Goal: Information Seeking & Learning: Learn about a topic

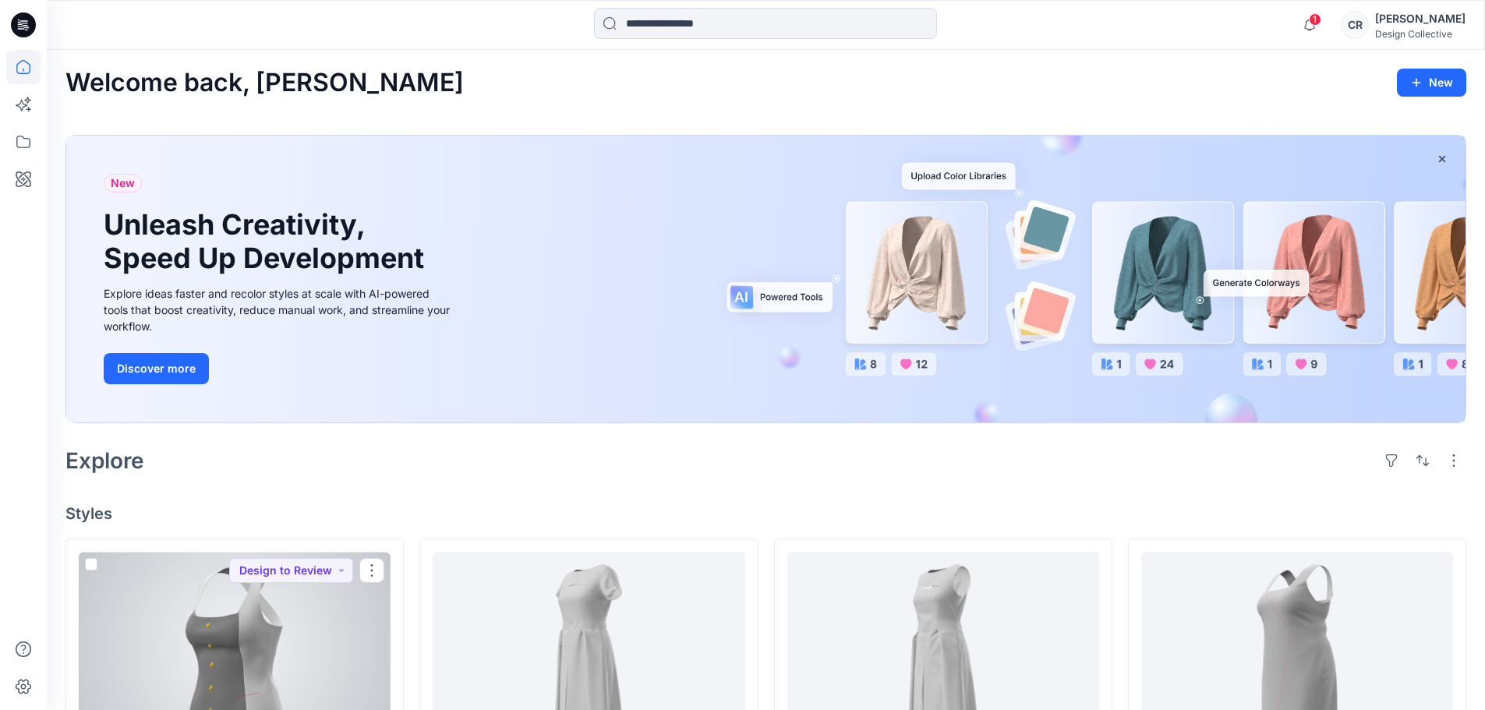
scroll to position [390, 0]
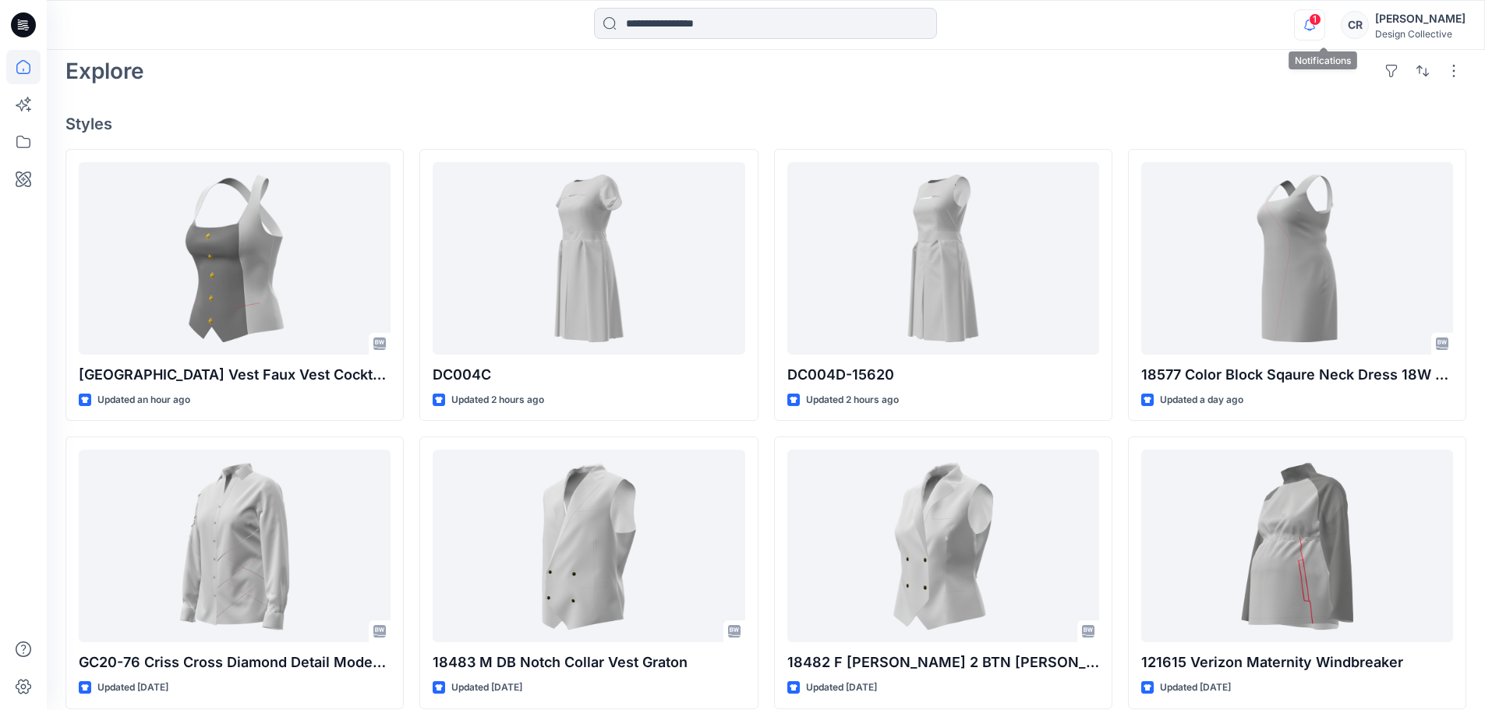
click at [1320, 24] on icon "button" at bounding box center [1310, 24] width 30 height 31
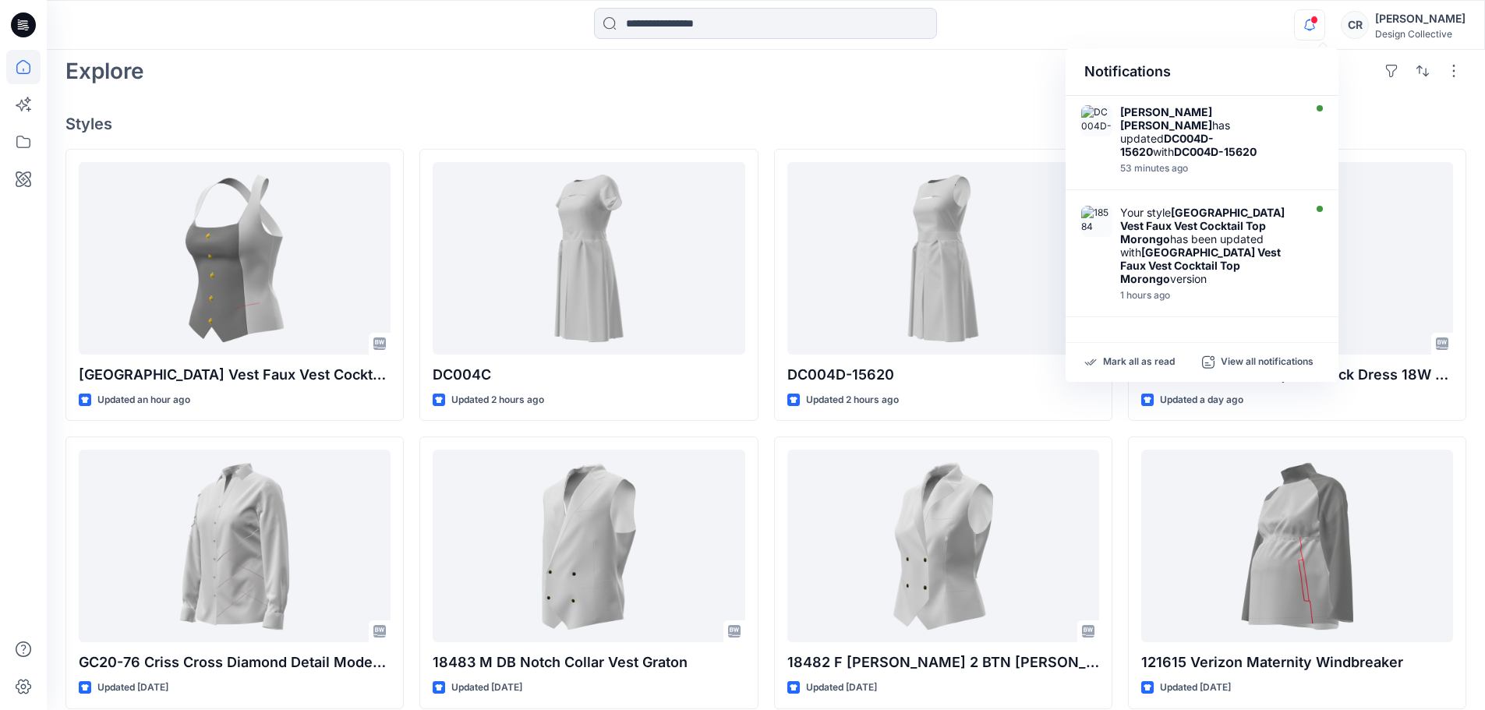
click at [1248, 43] on div "Notifications [PERSON_NAME] [PERSON_NAME] has updated DC004D-15620 with DC004D-…" at bounding box center [766, 25] width 1438 height 50
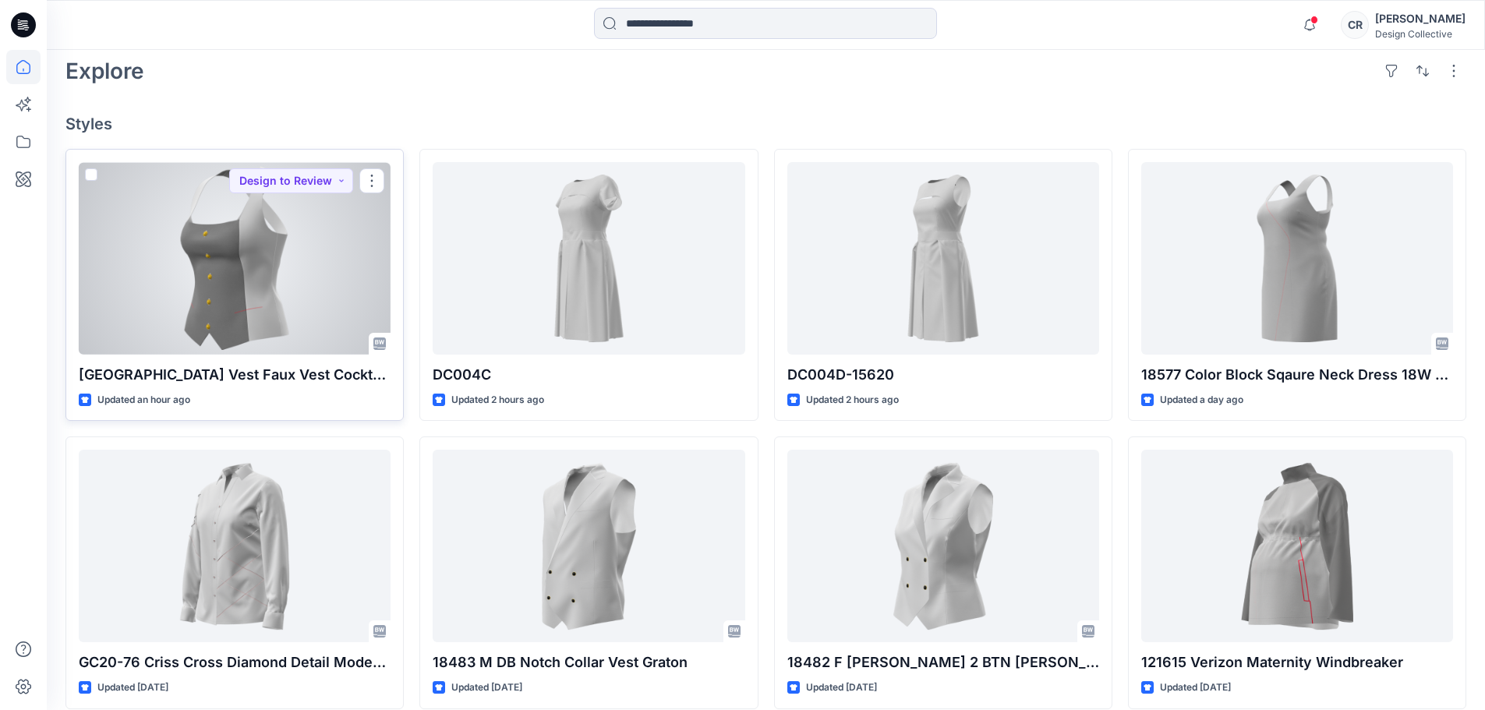
click at [275, 265] on div at bounding box center [235, 258] width 312 height 193
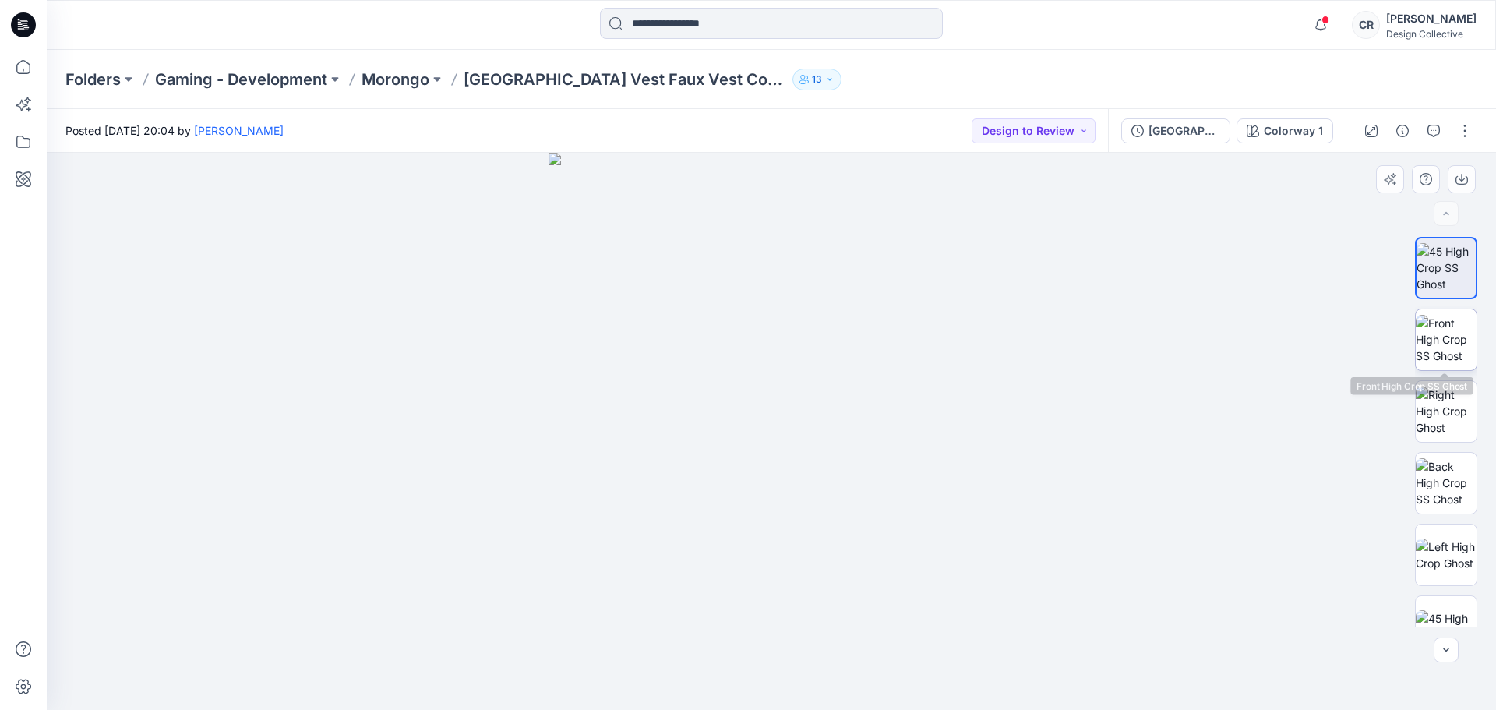
click at [1434, 323] on img at bounding box center [1446, 339] width 61 height 49
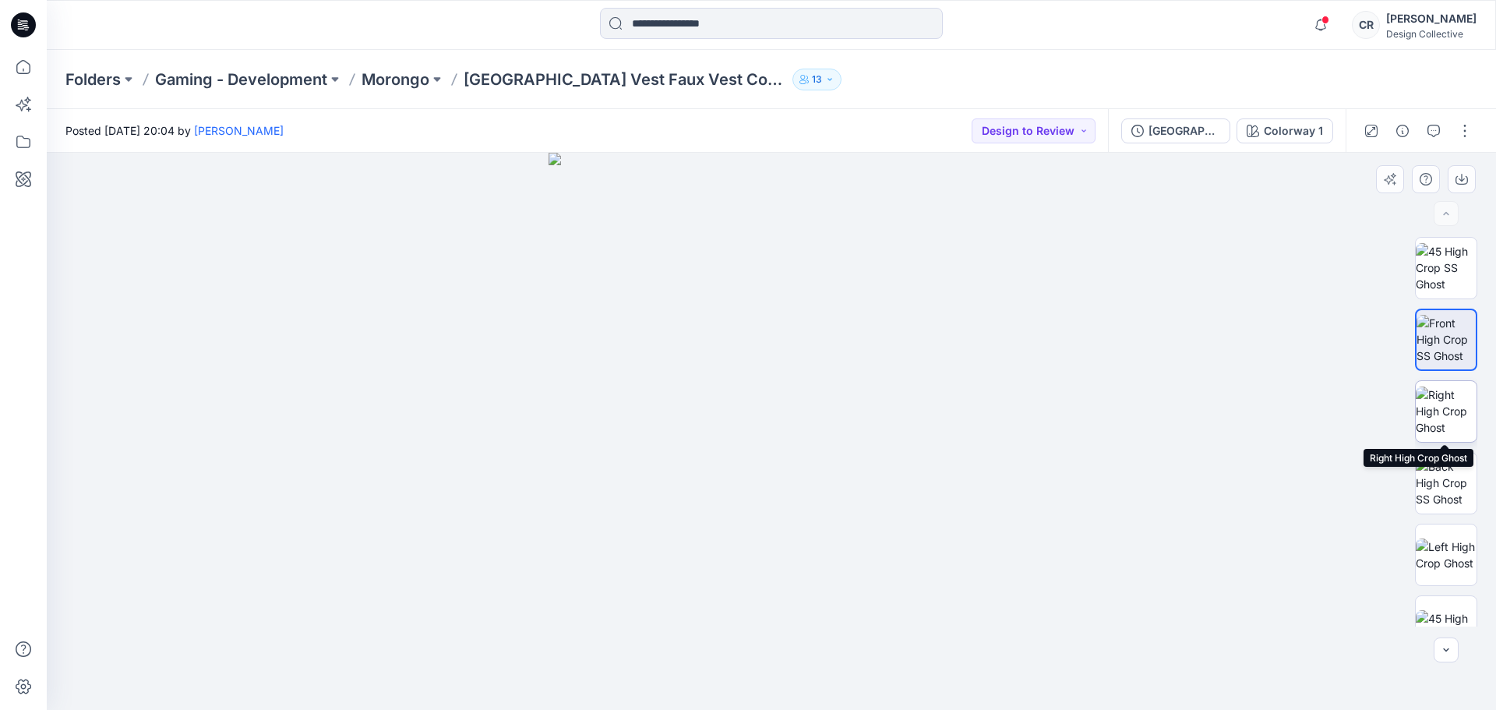
click at [1433, 412] on img at bounding box center [1446, 411] width 61 height 49
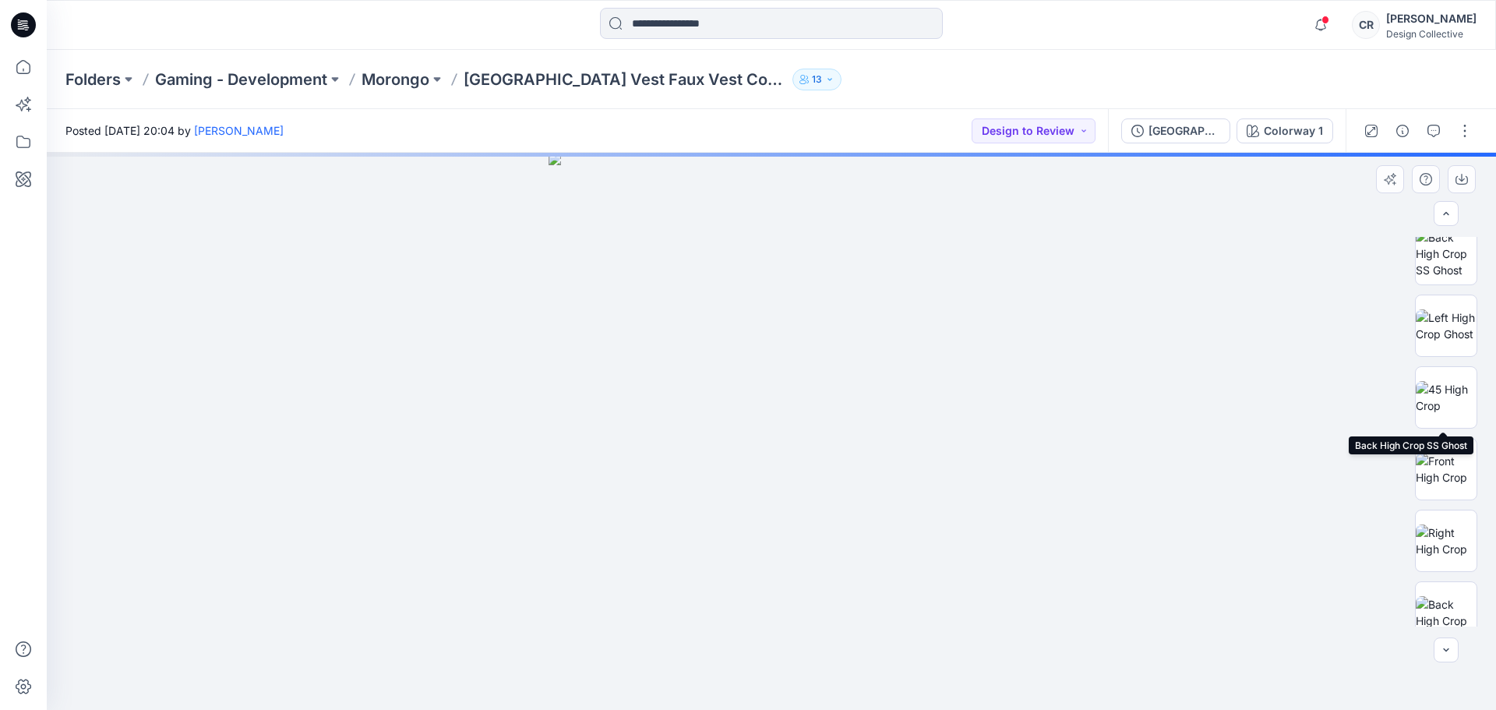
scroll to position [234, 0]
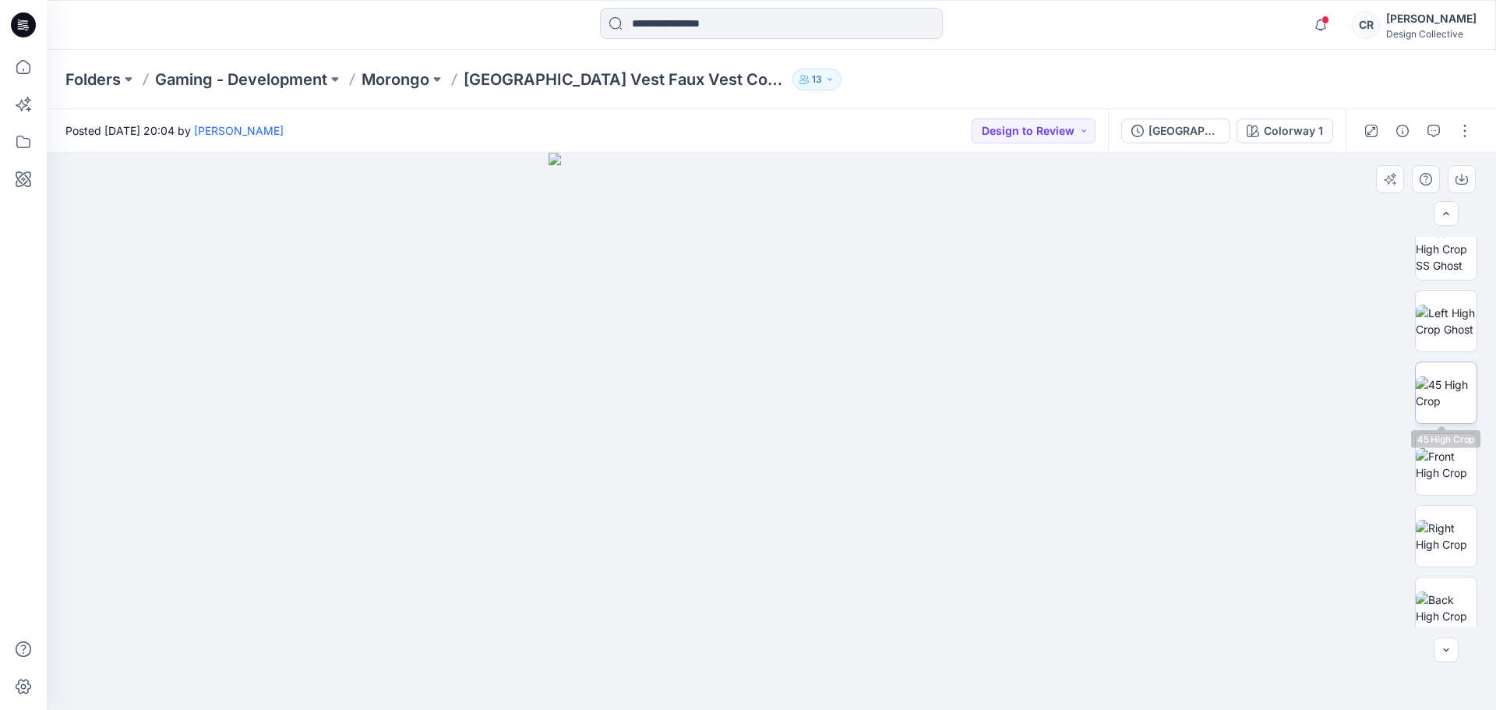
click at [1443, 407] on img at bounding box center [1446, 392] width 61 height 33
click at [1429, 458] on img at bounding box center [1446, 464] width 61 height 33
click at [1450, 527] on img at bounding box center [1446, 536] width 61 height 33
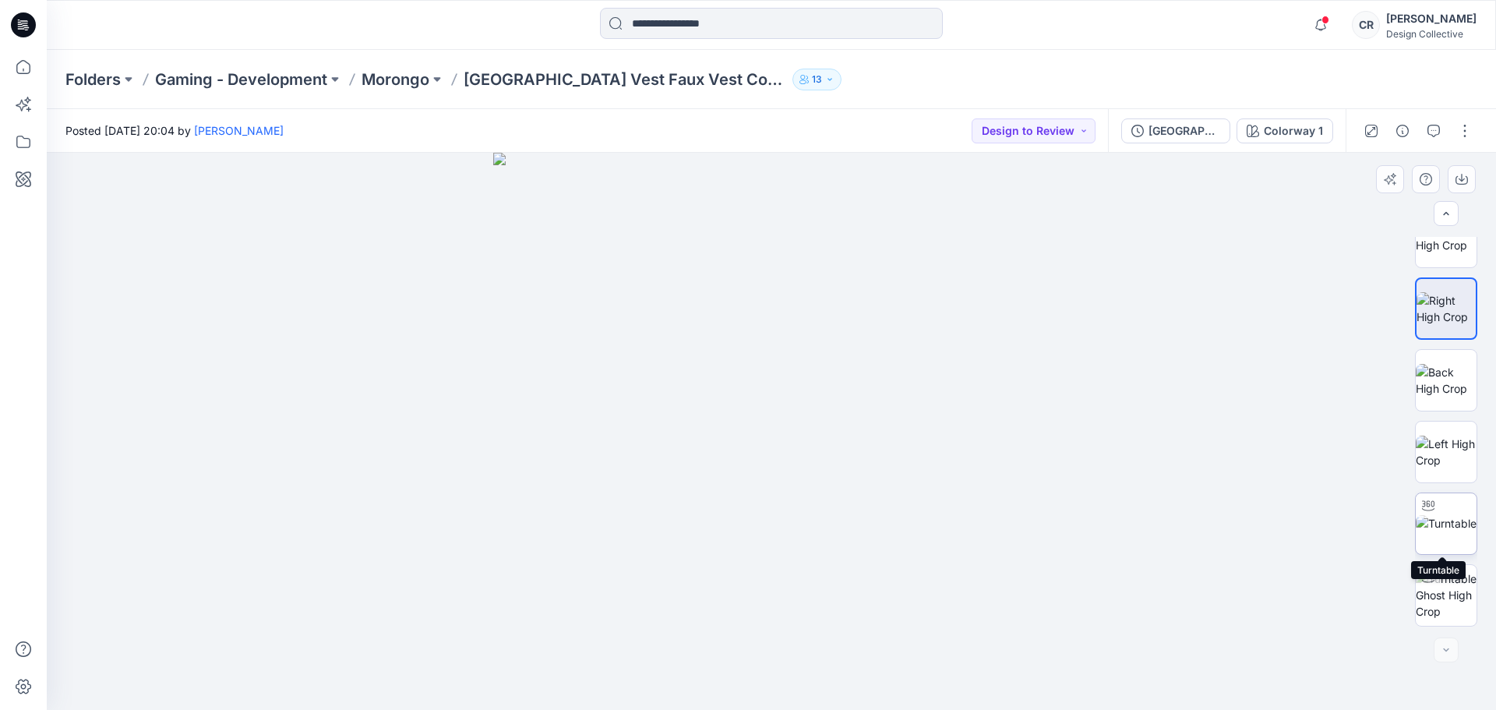
click at [1450, 525] on img at bounding box center [1446, 523] width 61 height 16
drag, startPoint x: 806, startPoint y: 523, endPoint x: 802, endPoint y: 562, distance: 39.2
click at [802, 562] on div at bounding box center [772, 431] width 1450 height 557
